Goal: Task Accomplishment & Management: Manage account settings

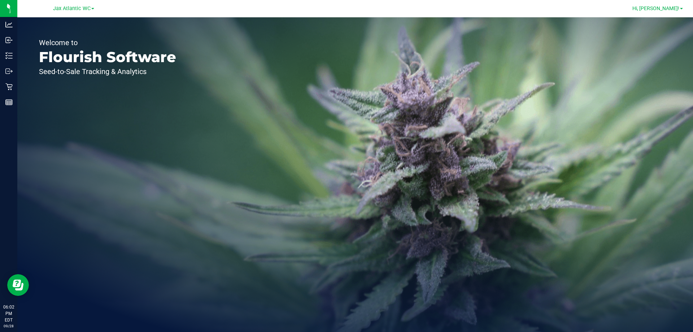
click at [671, 10] on span "Hi, [PERSON_NAME]!" at bounding box center [655, 8] width 47 height 6
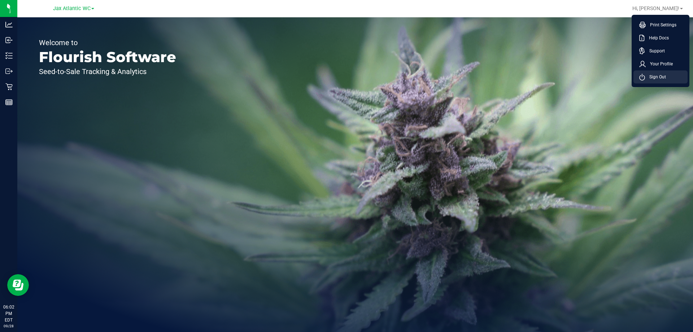
click at [650, 76] on span "Sign Out" at bounding box center [655, 76] width 21 height 7
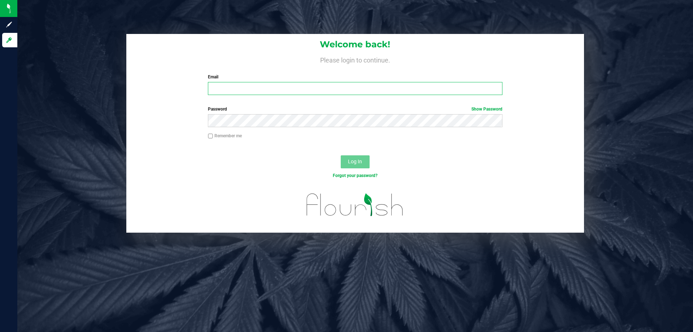
click at [246, 85] on input "Email" at bounding box center [355, 88] width 294 height 13
type input "[EMAIL_ADDRESS][DOMAIN_NAME]"
click at [341, 155] on button "Log In" at bounding box center [355, 161] width 29 height 13
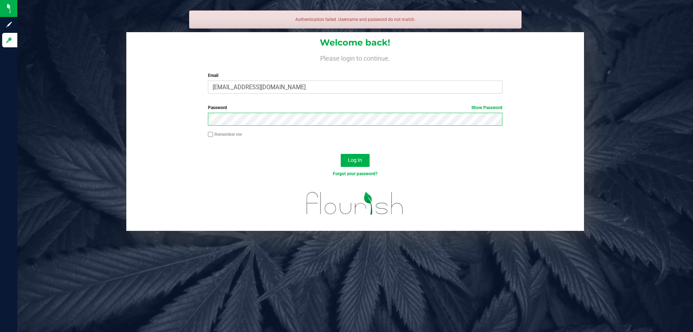
click at [341, 154] on button "Log In" at bounding box center [355, 160] width 29 height 13
